Goal: Navigation & Orientation: Understand site structure

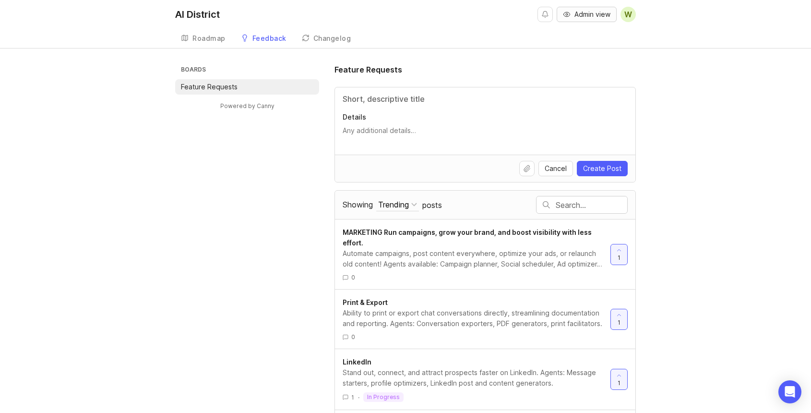
click at [580, 15] on span "Admin view" at bounding box center [592, 15] width 36 height 10
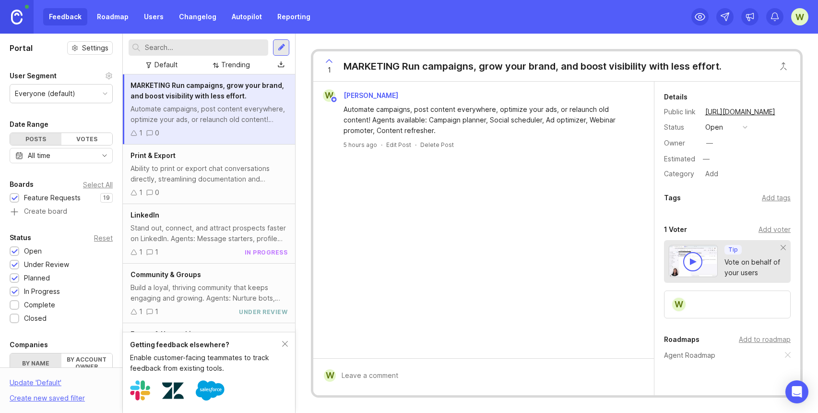
click at [108, 19] on link "Roadmap" at bounding box center [112, 16] width 43 height 17
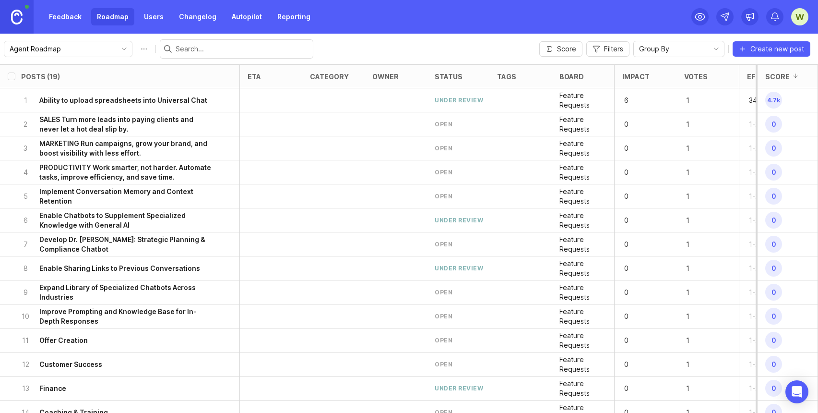
scroll to position [0, 53]
